Goal: Task Accomplishment & Management: Manage account settings

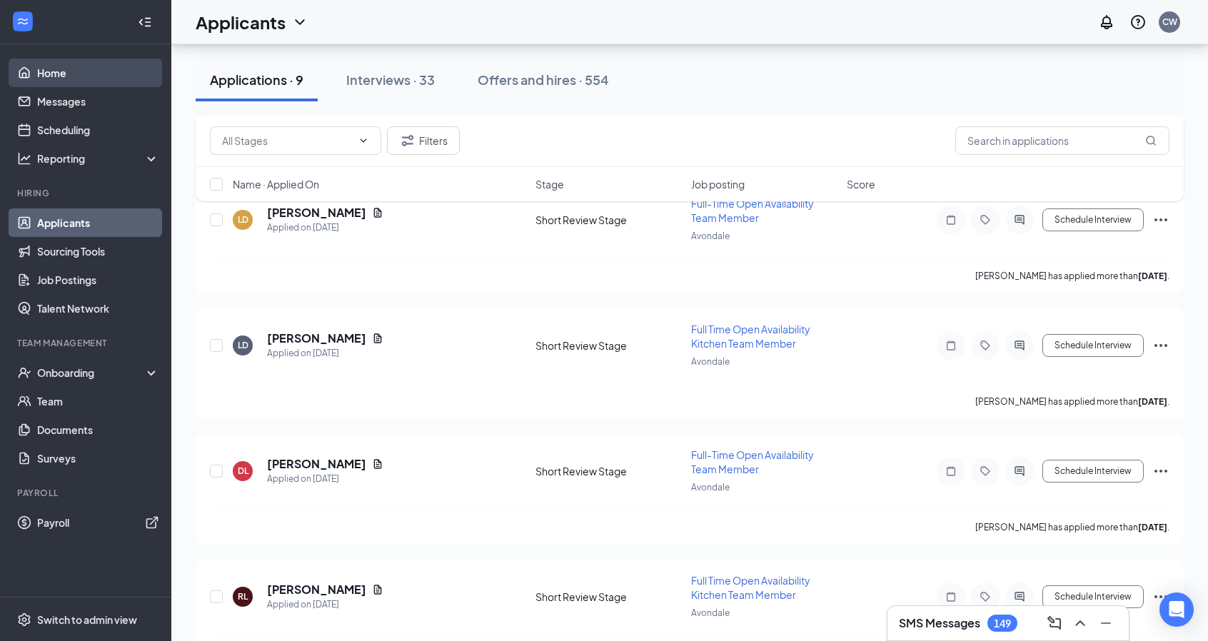
click at [79, 71] on link "Home" at bounding box center [98, 73] width 122 height 29
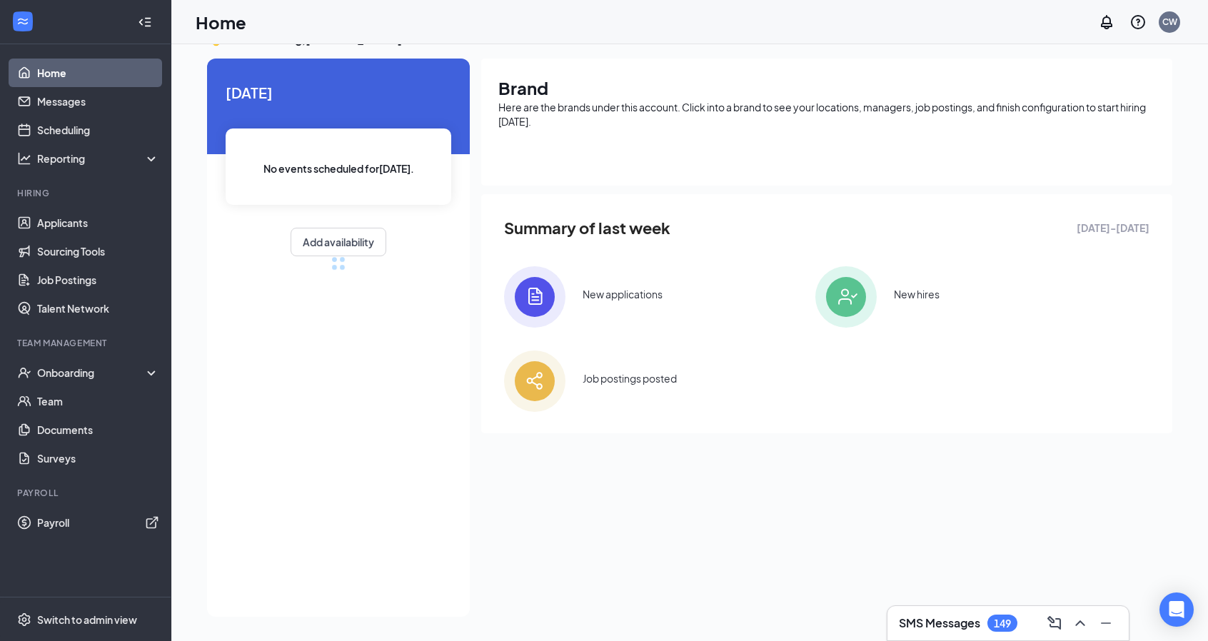
scroll to position [56, 0]
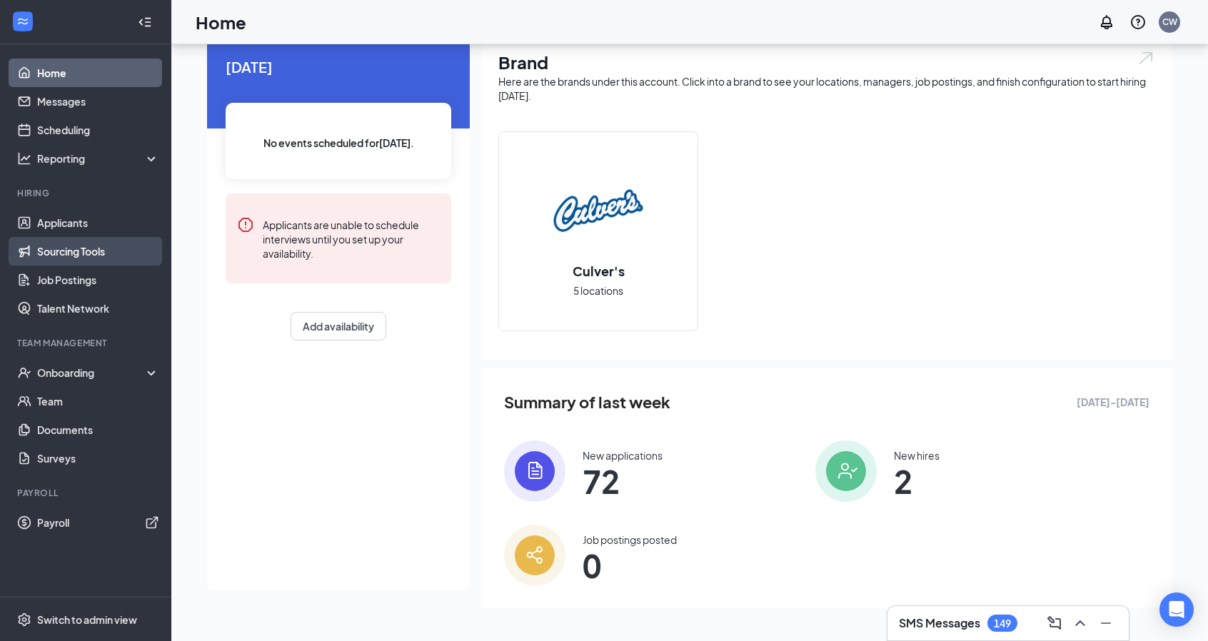
click at [80, 241] on link "Sourcing Tools" at bounding box center [98, 251] width 122 height 29
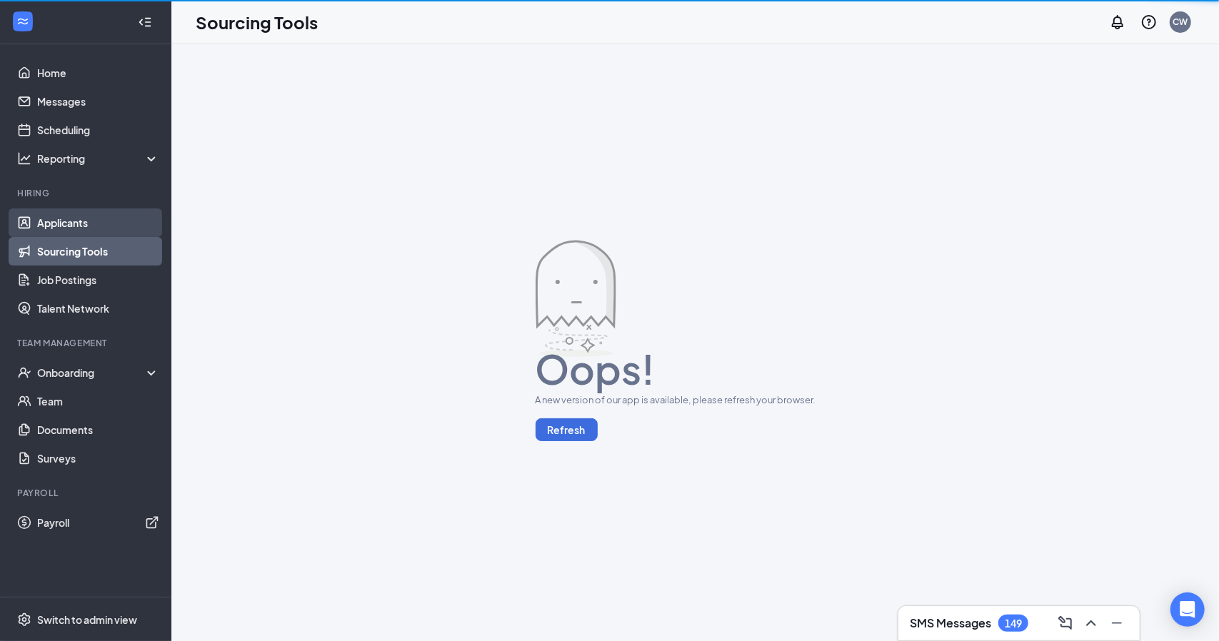
click at [81, 226] on link "Applicants" at bounding box center [98, 222] width 122 height 29
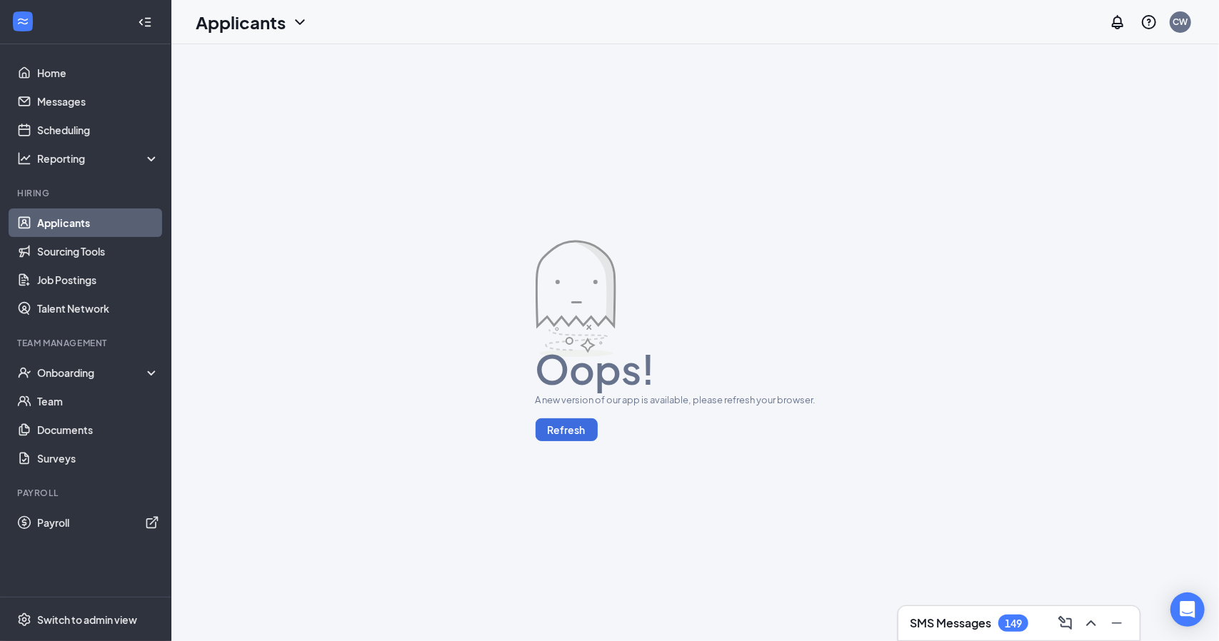
click at [89, 223] on link "Applicants" at bounding box center [98, 222] width 122 height 29
click at [558, 433] on button "Refresh" at bounding box center [566, 429] width 62 height 23
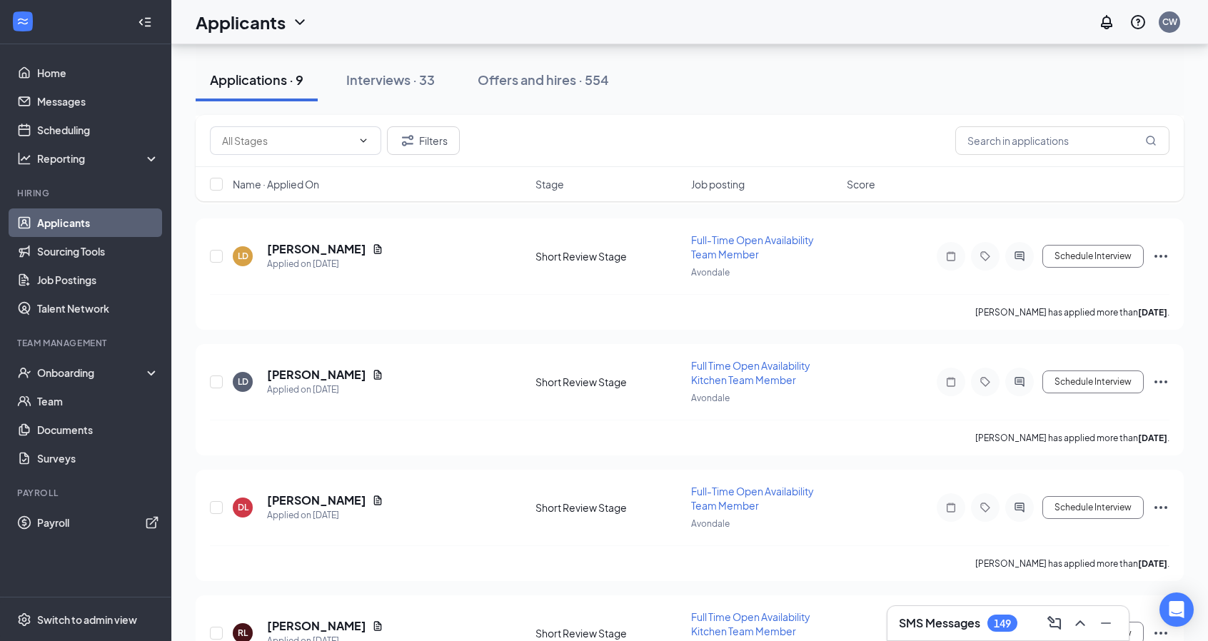
scroll to position [797, 0]
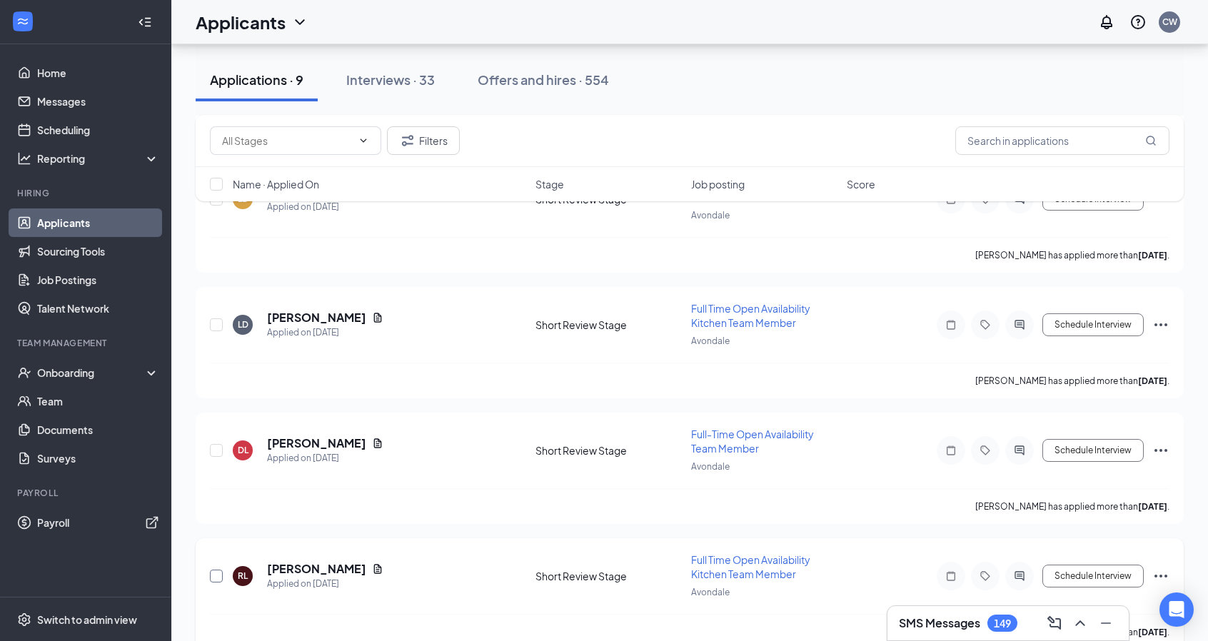
click at [216, 570] on input "checkbox" at bounding box center [216, 576] width 13 height 13
checkbox input "true"
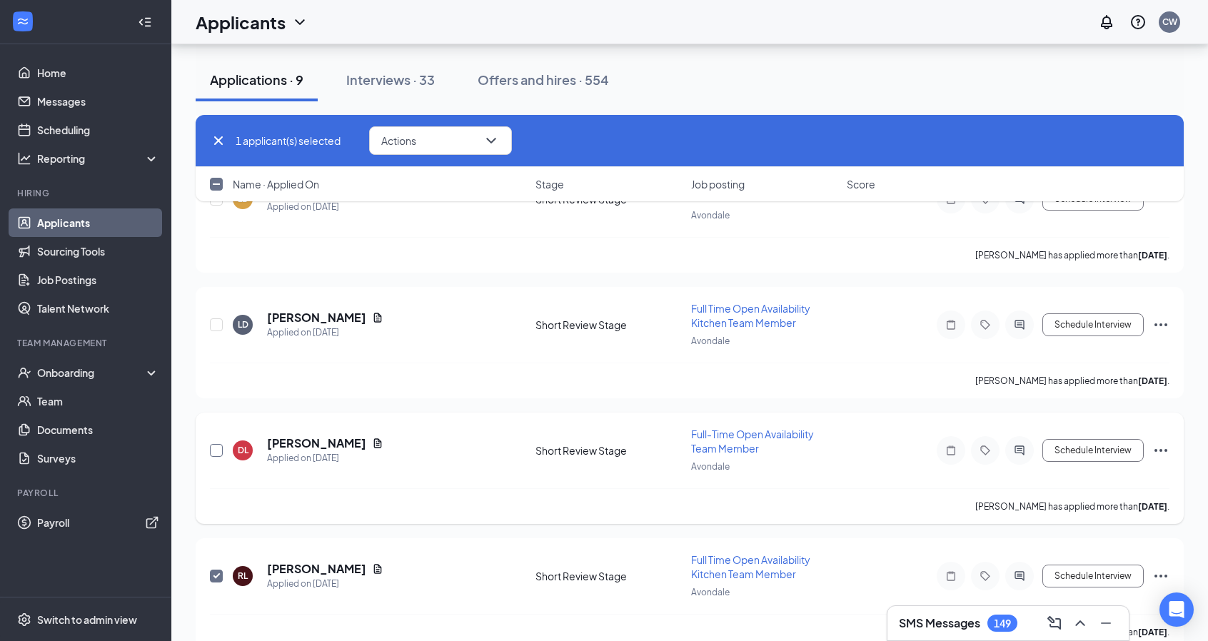
click at [217, 444] on input "checkbox" at bounding box center [216, 450] width 13 height 13
checkbox input "true"
click at [220, 318] on input "checkbox" at bounding box center [216, 324] width 13 height 13
checkbox input "true"
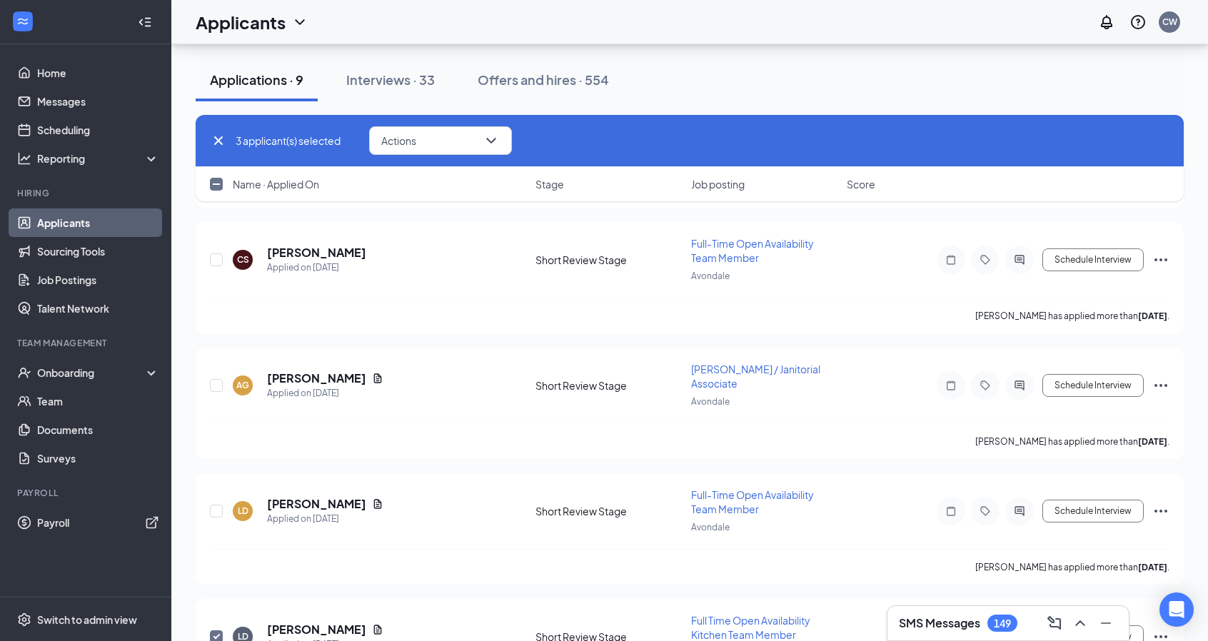
scroll to position [454, 0]
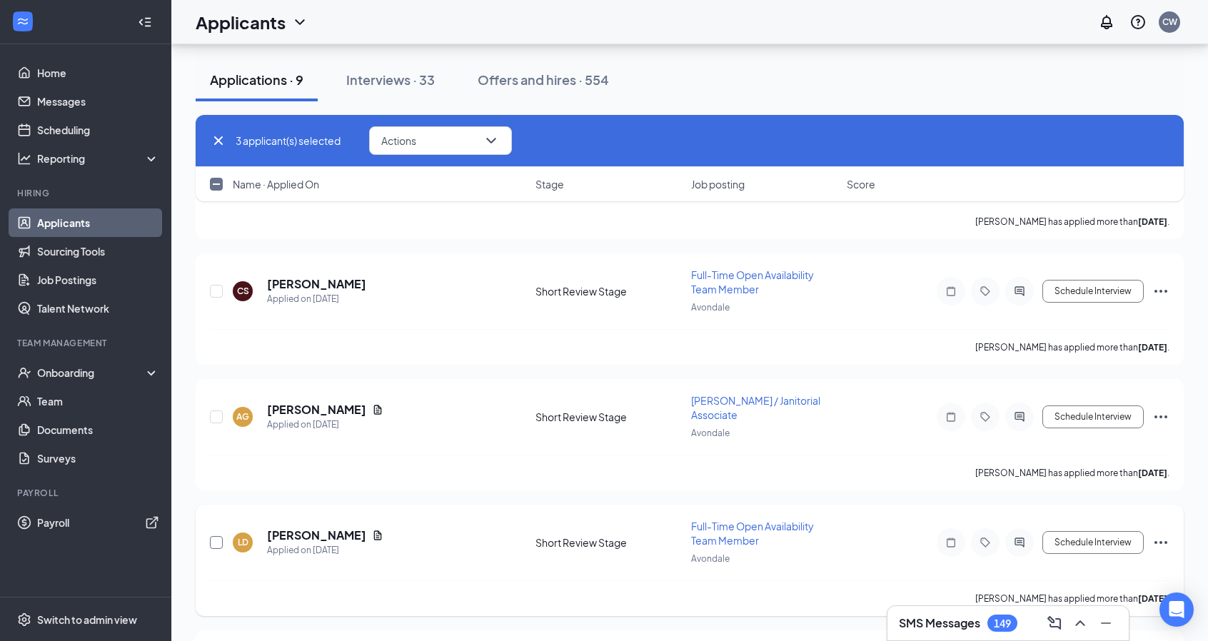
click at [214, 536] on input "checkbox" at bounding box center [216, 542] width 13 height 13
checkbox input "true"
click at [218, 410] on input "checkbox" at bounding box center [216, 416] width 13 height 13
checkbox input "true"
click at [213, 285] on input "checkbox" at bounding box center [216, 291] width 13 height 13
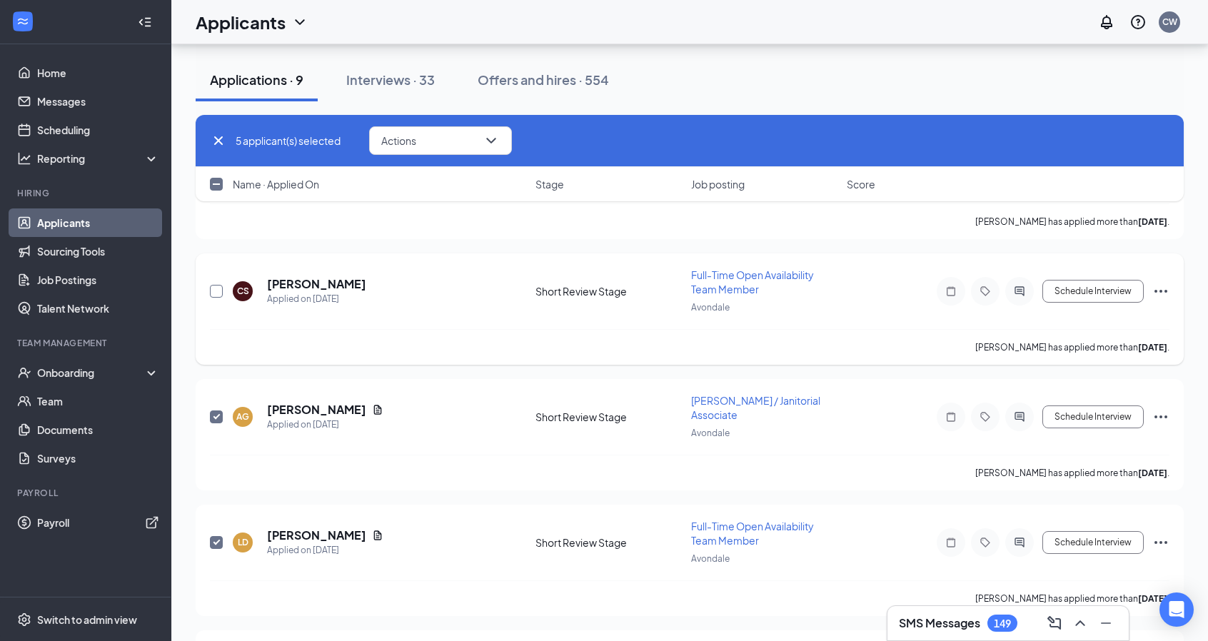
checkbox input "true"
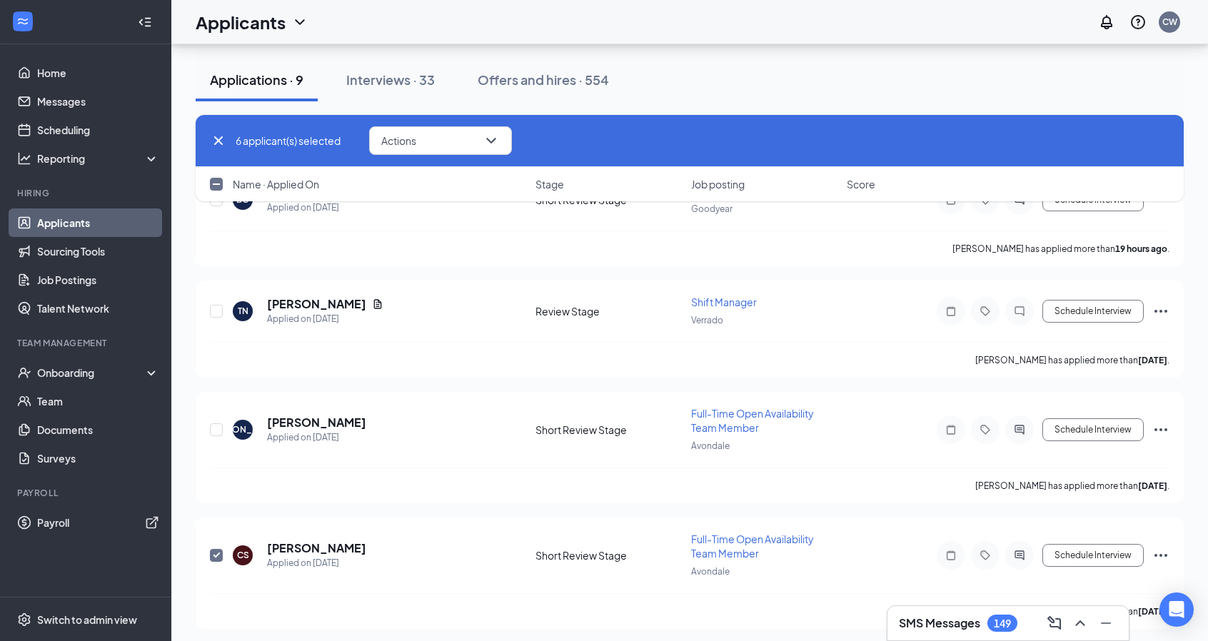
scroll to position [177, 0]
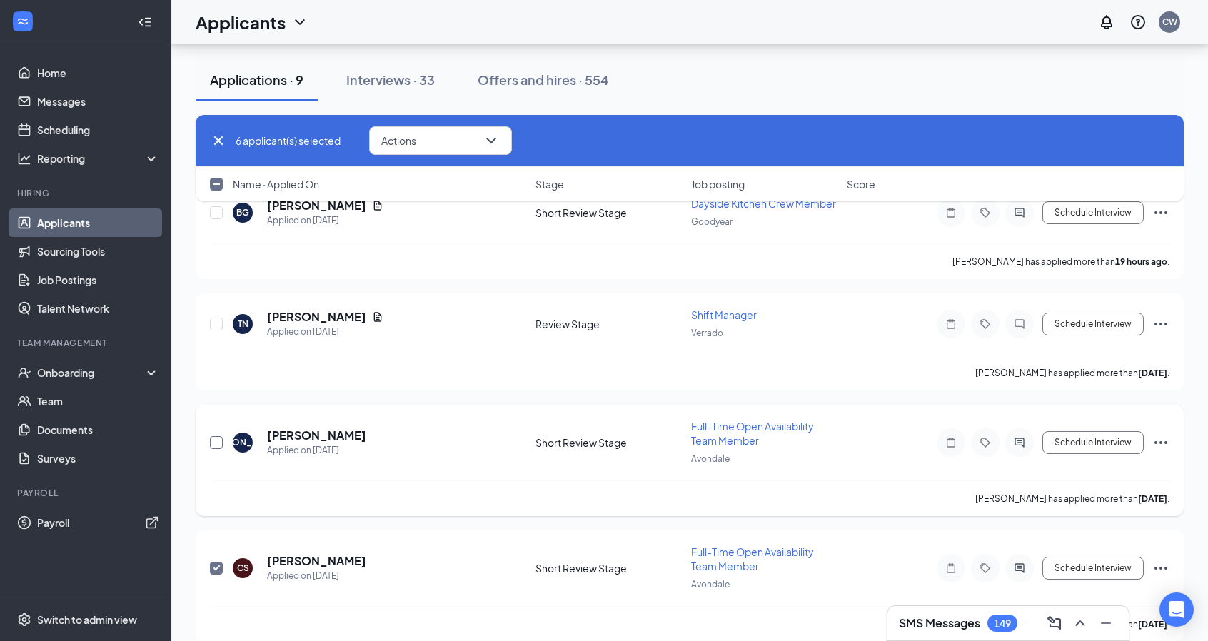
click at [220, 436] on input "checkbox" at bounding box center [216, 442] width 13 height 13
checkbox input "true"
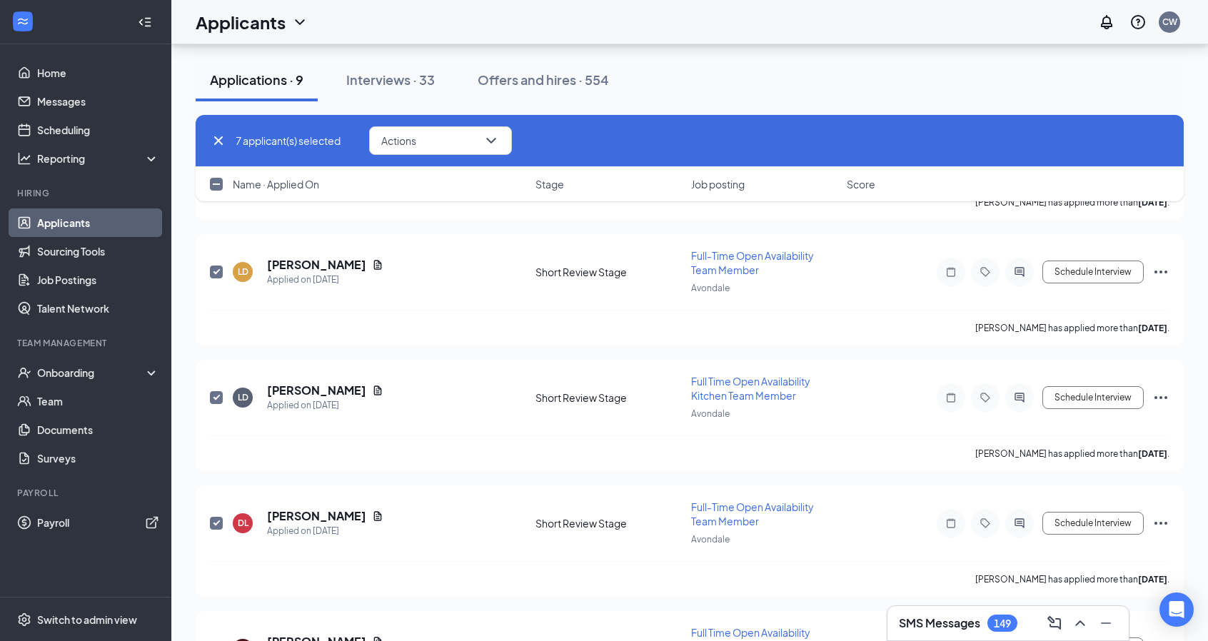
scroll to position [797, 0]
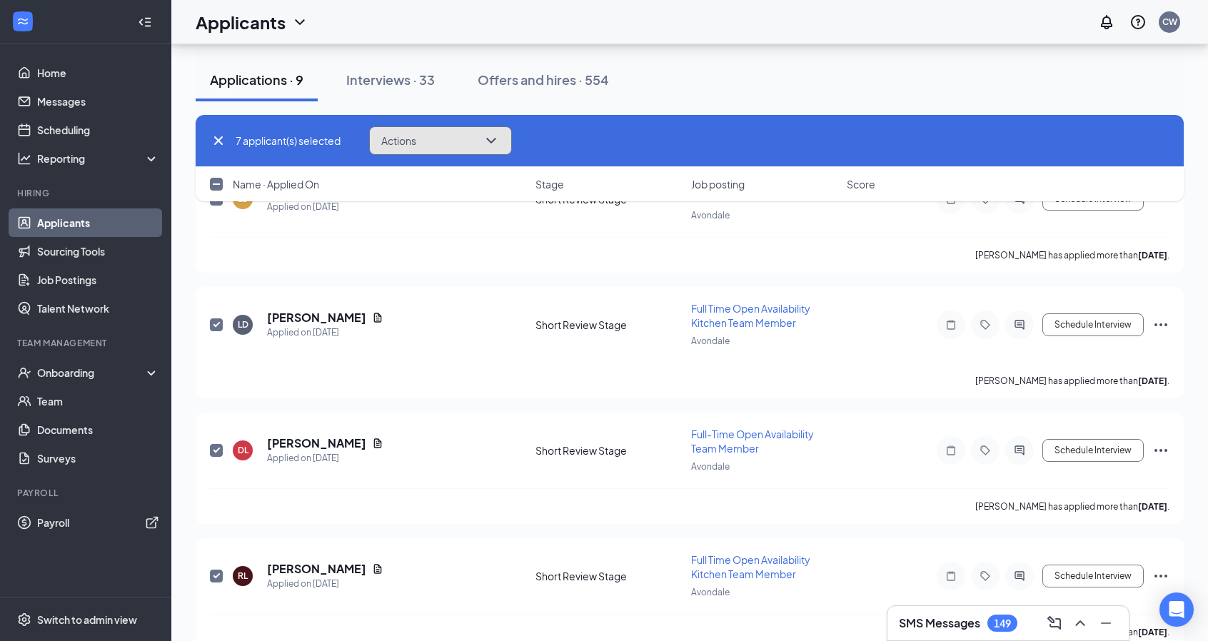
click at [432, 150] on button "Actions" at bounding box center [440, 140] width 143 height 29
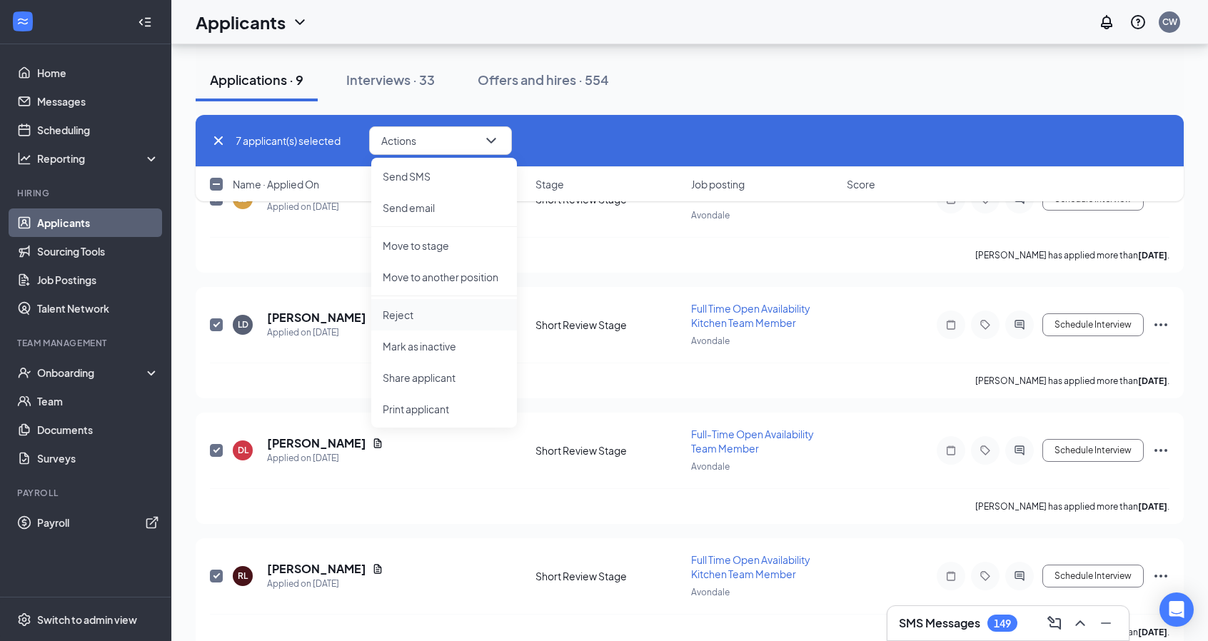
click at [430, 309] on p "Reject" at bounding box center [444, 315] width 123 height 14
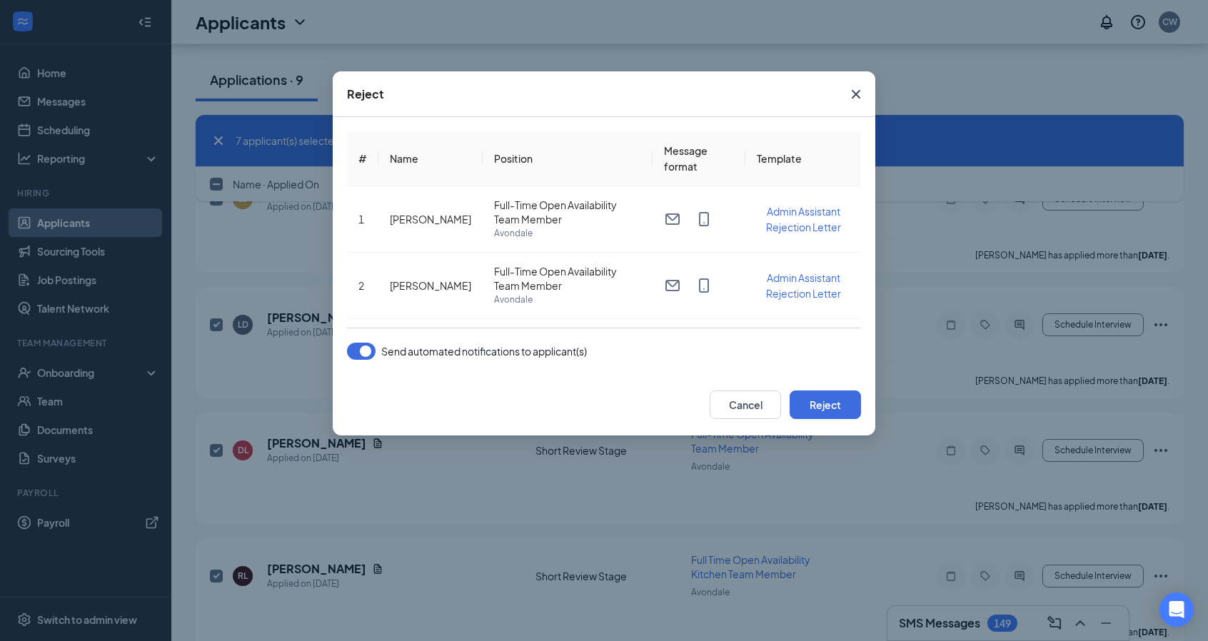
click at [359, 352] on button "button" at bounding box center [361, 351] width 29 height 17
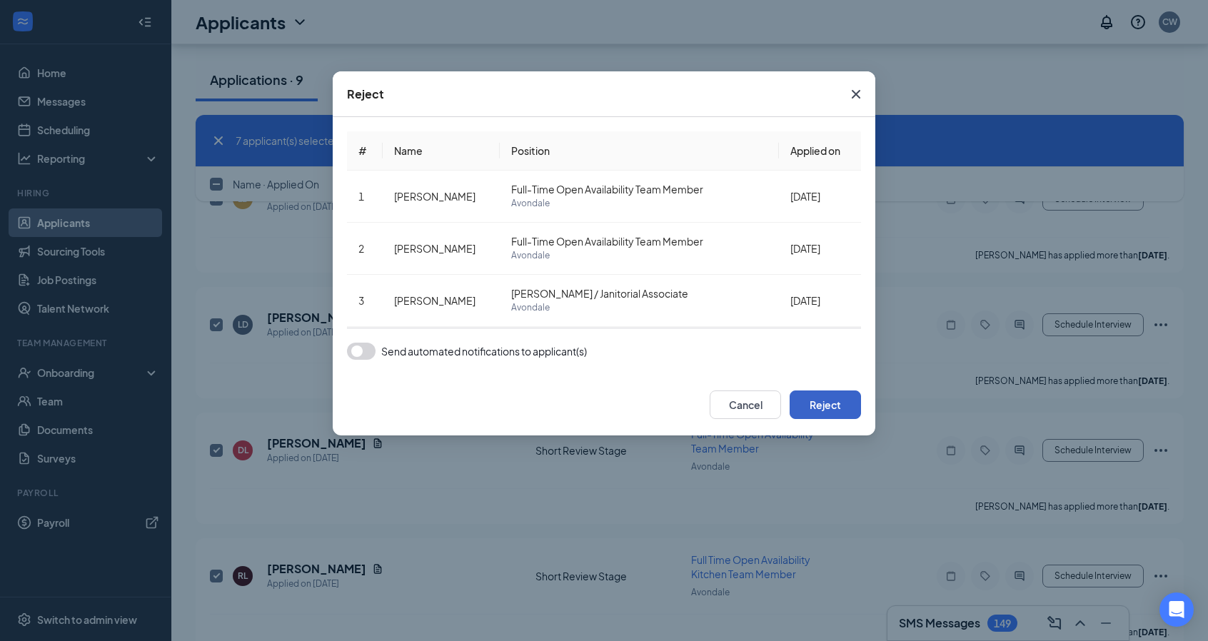
click at [832, 406] on button "Reject" at bounding box center [825, 404] width 71 height 29
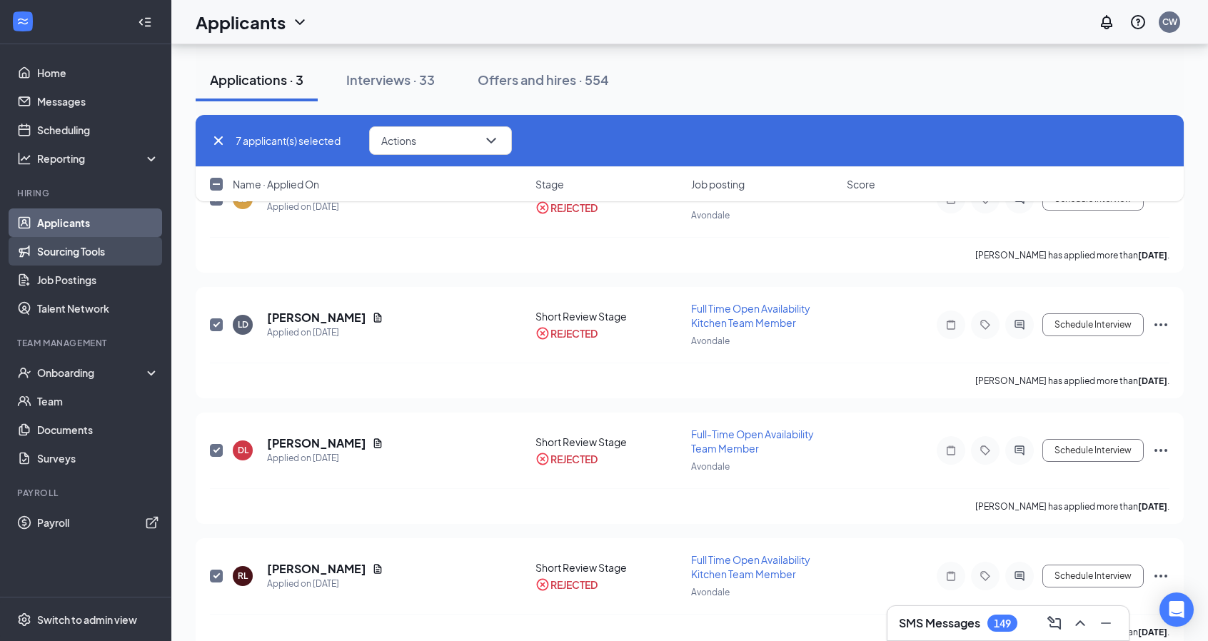
click at [37, 256] on link "Sourcing Tools" at bounding box center [98, 251] width 122 height 29
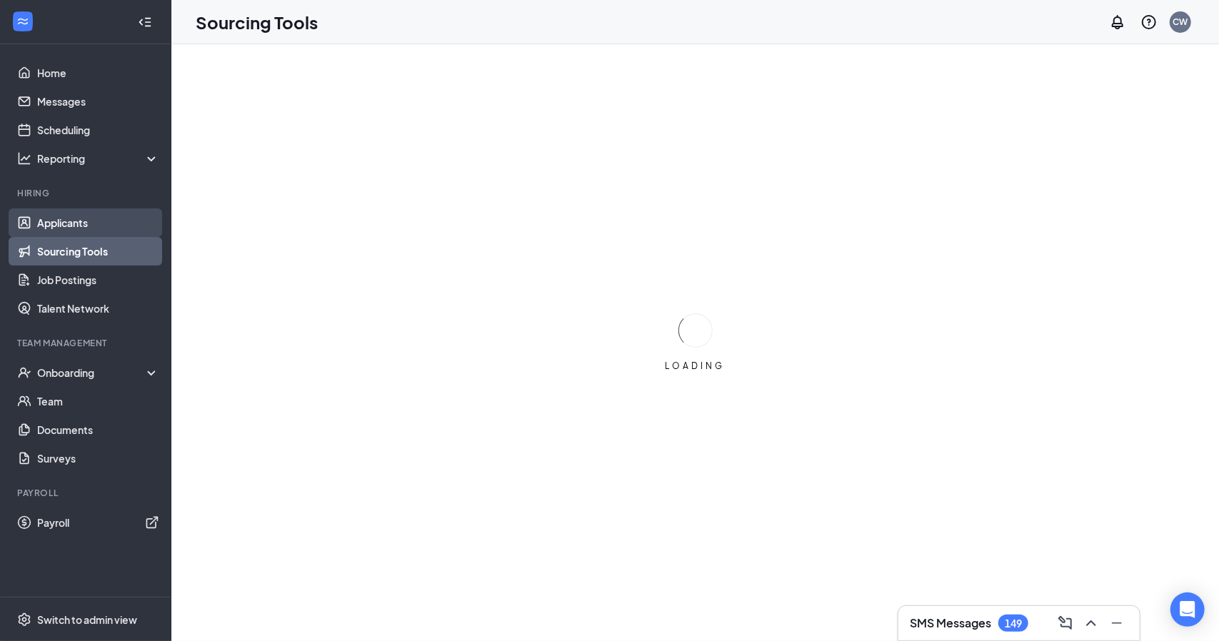
click at [61, 218] on link "Applicants" at bounding box center [98, 222] width 122 height 29
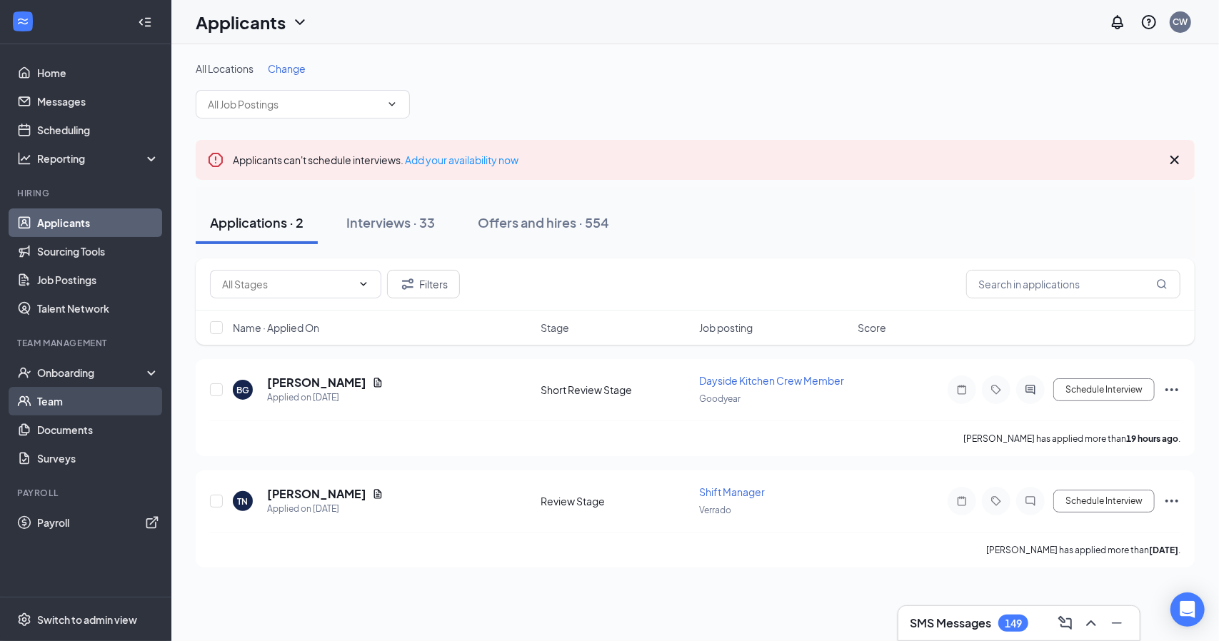
click at [106, 388] on link "Team" at bounding box center [98, 401] width 122 height 29
